Goal: Task Accomplishment & Management: Contribute content

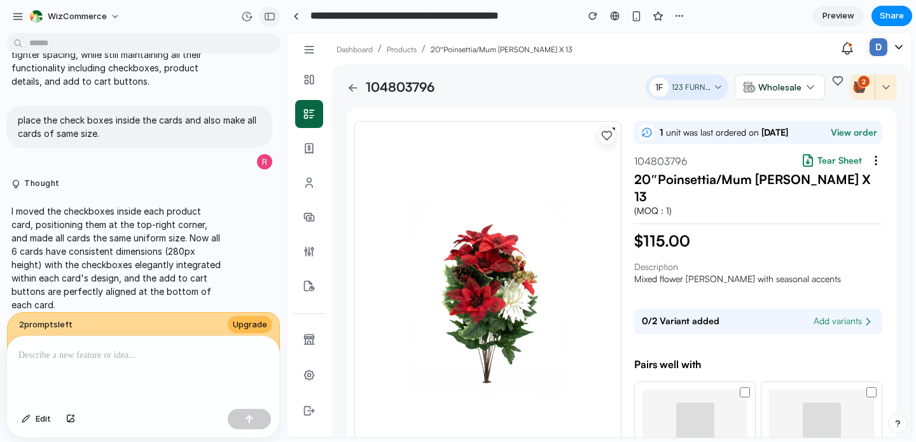
click at [270, 19] on div "button" at bounding box center [269, 16] width 11 height 9
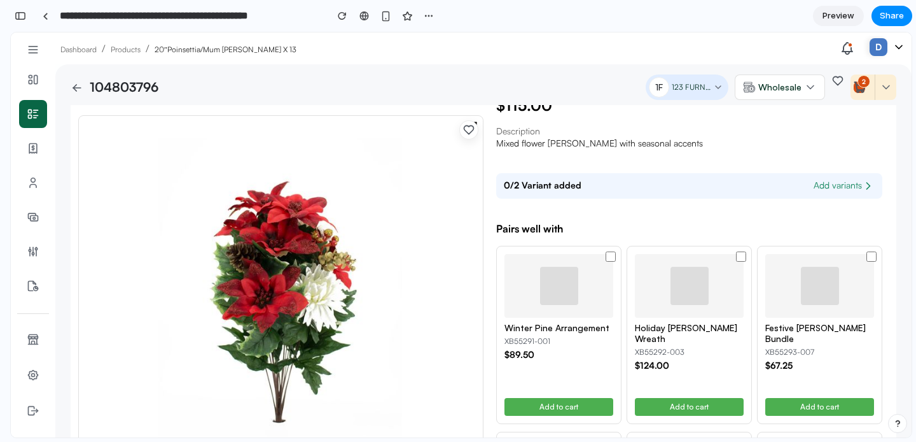
scroll to position [79, 0]
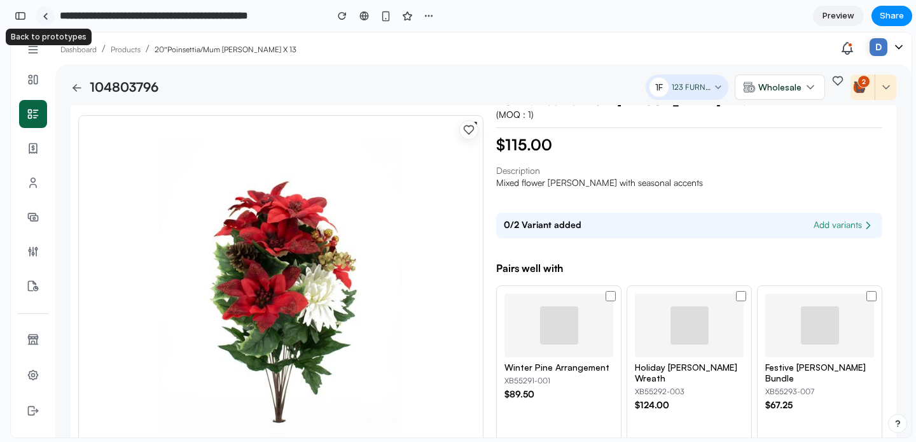
click at [43, 17] on div at bounding box center [46, 16] width 6 height 7
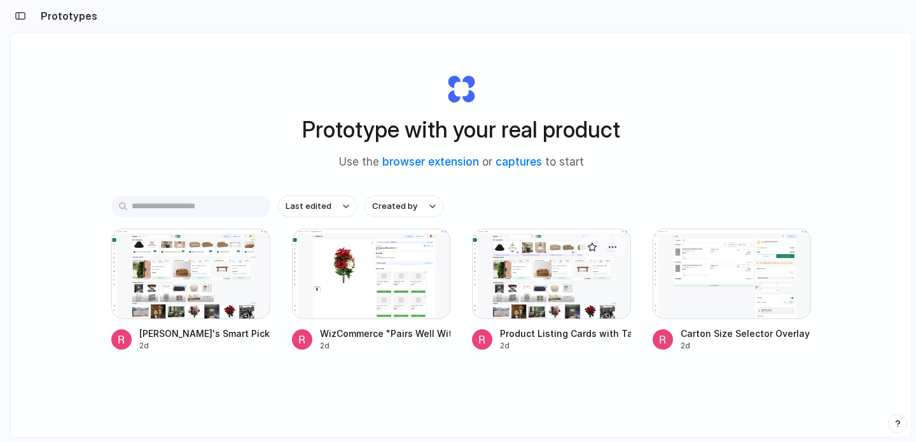
click at [552, 290] on div at bounding box center [551, 273] width 159 height 90
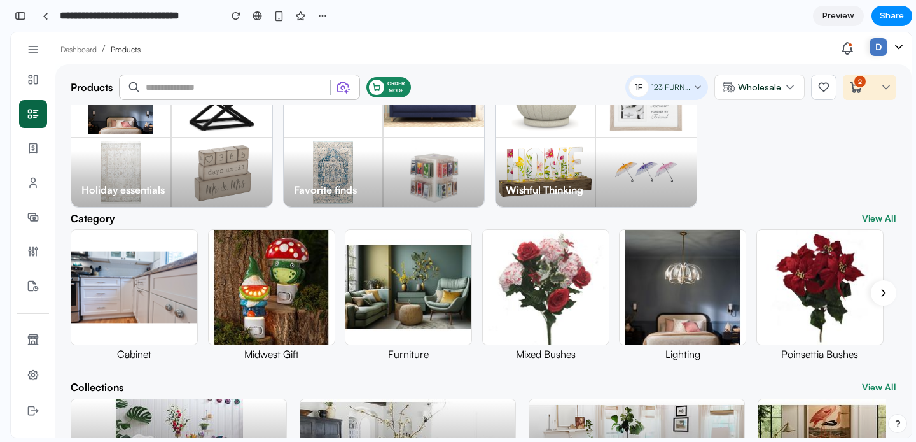
scroll to position [304, 0]
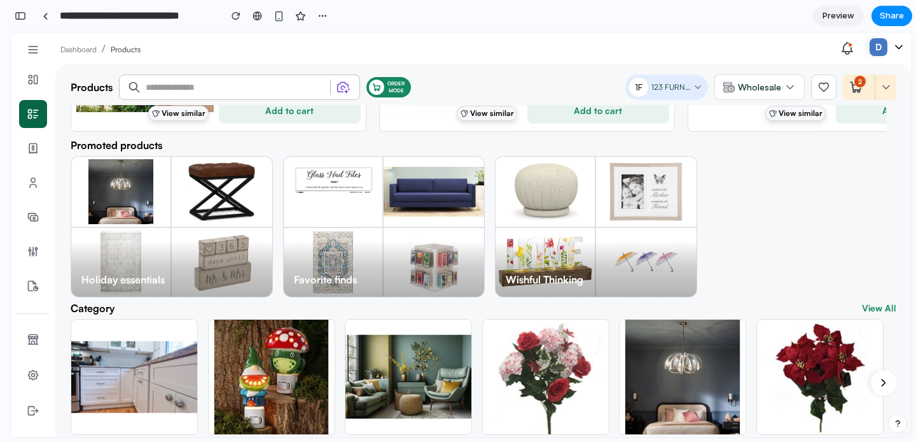
click at [55, 19] on div "**********" at bounding box center [184, 15] width 297 height 23
click at [48, 18] on div at bounding box center [46, 16] width 6 height 7
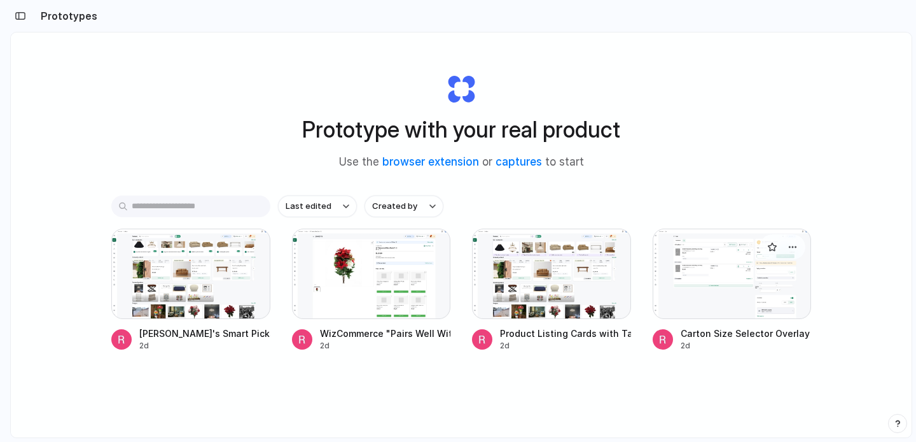
click at [734, 298] on div at bounding box center [732, 273] width 159 height 90
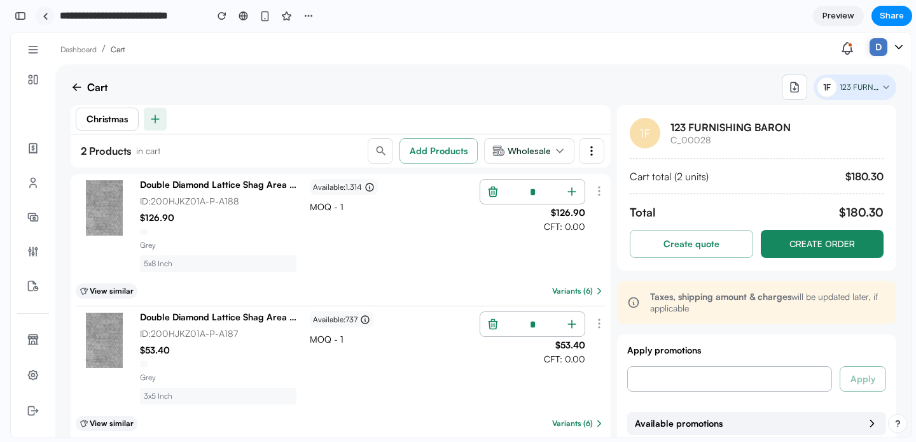
click at [41, 18] on link at bounding box center [45, 15] width 19 height 19
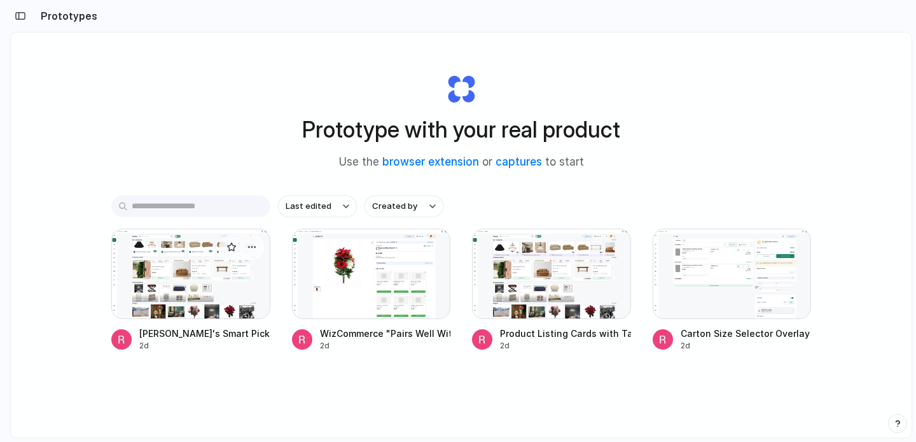
click at [215, 271] on div at bounding box center [190, 273] width 159 height 90
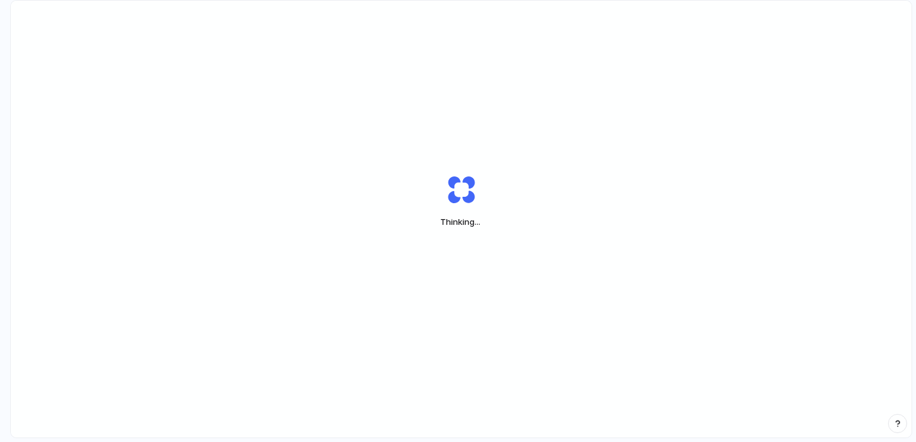
scroll to position [36, 0]
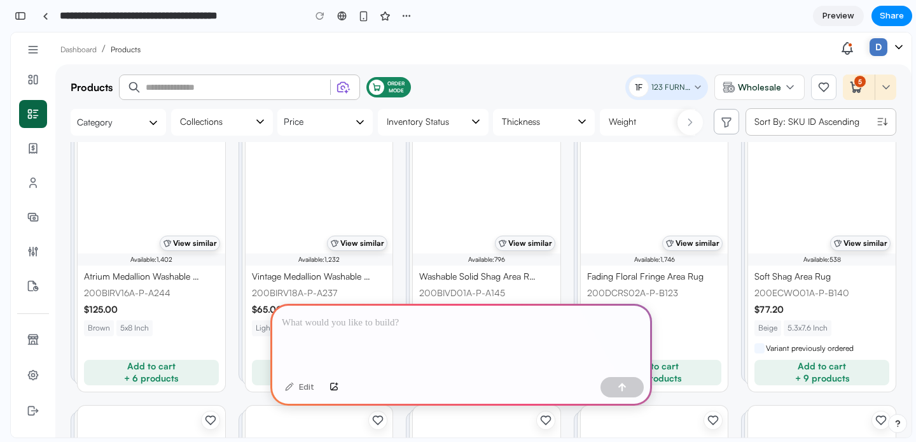
scroll to position [1513, 0]
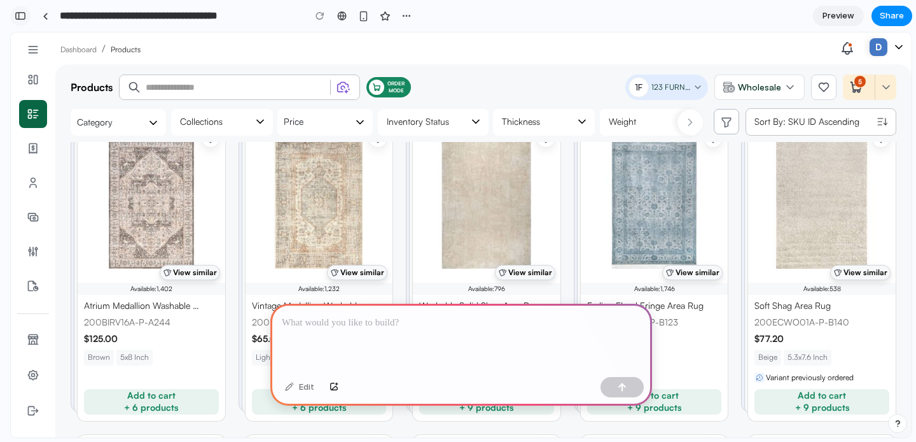
click at [24, 17] on div "button" at bounding box center [20, 15] width 11 height 9
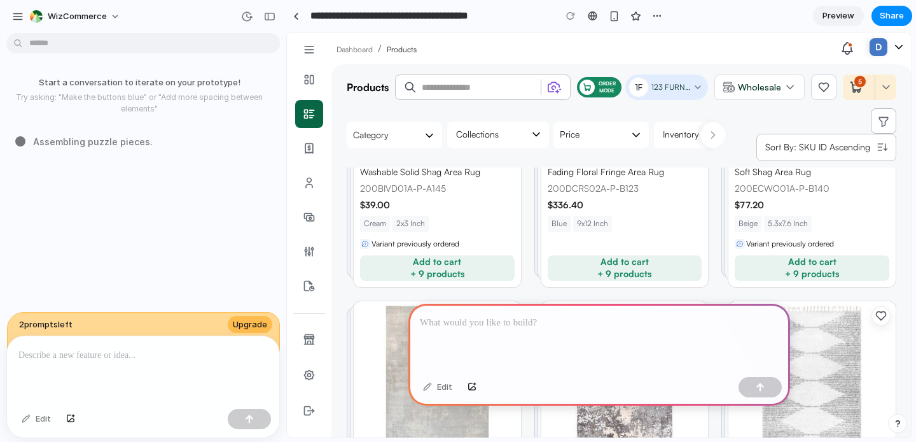
scroll to position [2294, 0]
click at [494, 326] on p at bounding box center [599, 322] width 359 height 15
click at [763, 386] on div "button" at bounding box center [760, 386] width 9 height 9
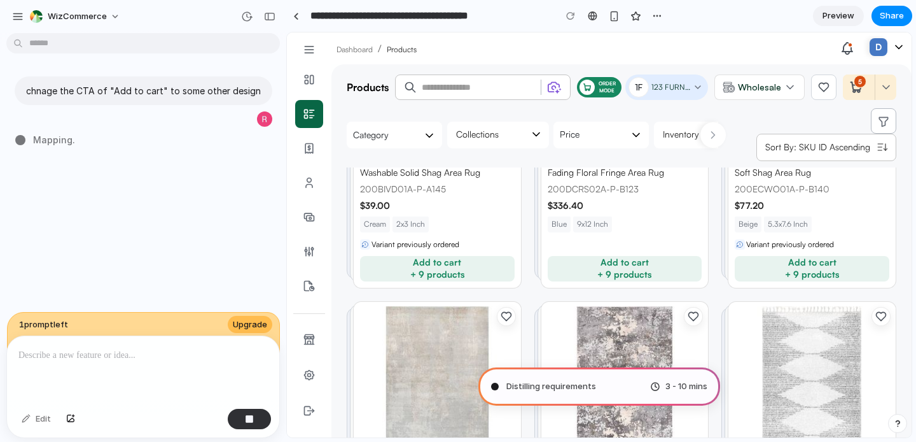
drag, startPoint x: 663, startPoint y: 386, endPoint x: 703, endPoint y: 390, distance: 39.6
click at [703, 390] on div "3 - 10 mins" at bounding box center [678, 386] width 57 height 13
